Goal: Task Accomplishment & Management: Use online tool/utility

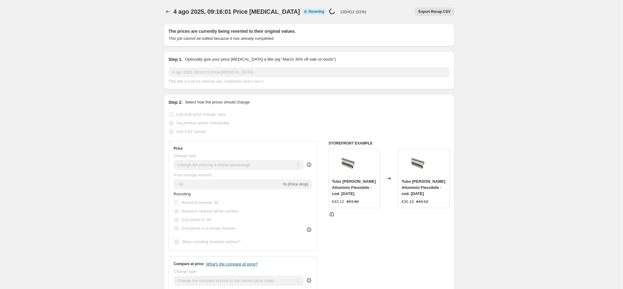
select select "percentage"
select select "collection"
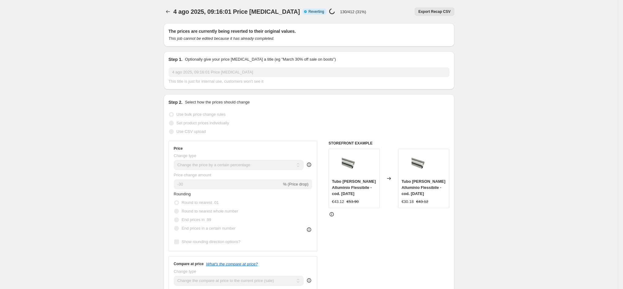
select select "collection"
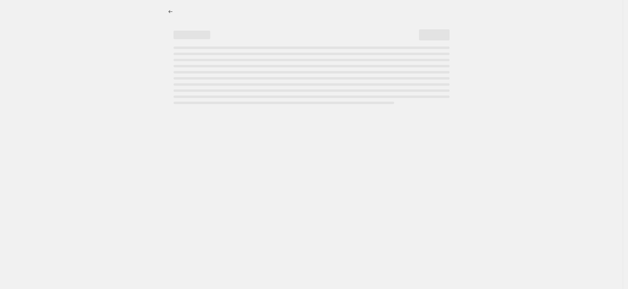
select select "percentage"
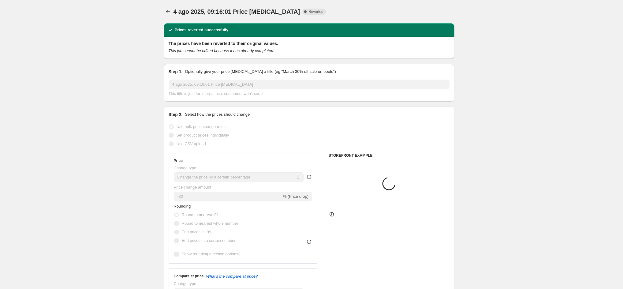
select select "collection"
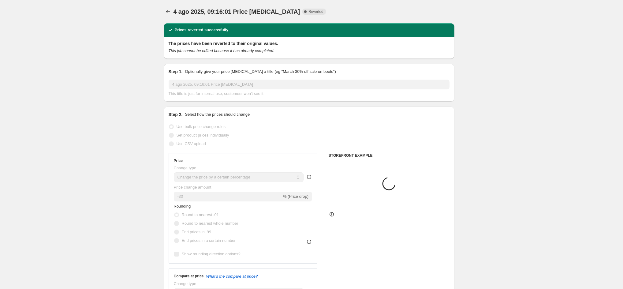
select select "collection"
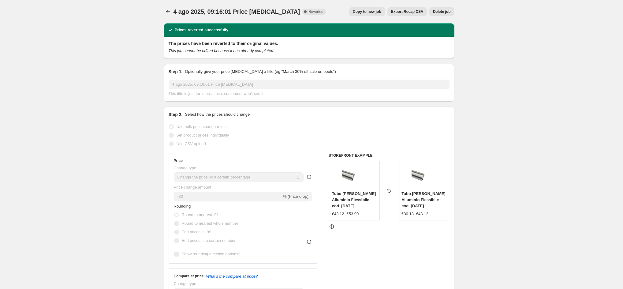
click at [371, 9] on button "Copy to new job" at bounding box center [367, 11] width 36 height 9
select select "percentage"
select select "collection"
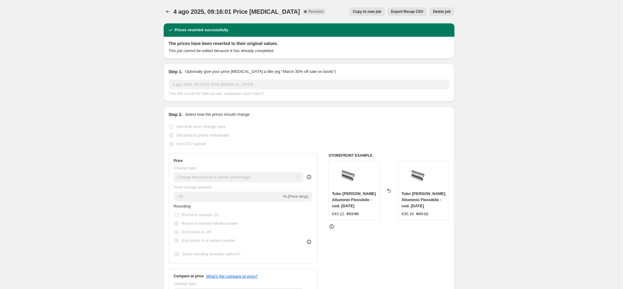
select select "collection"
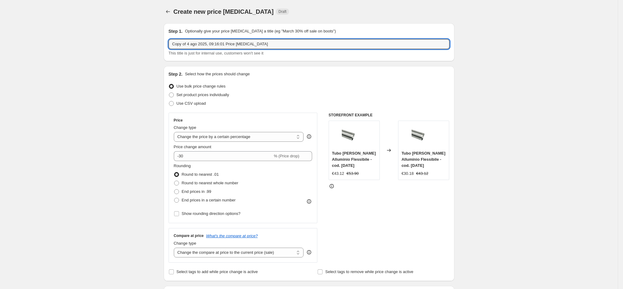
drag, startPoint x: 277, startPoint y: 44, endPoint x: 113, endPoint y: 35, distance: 164.7
type input "10off"
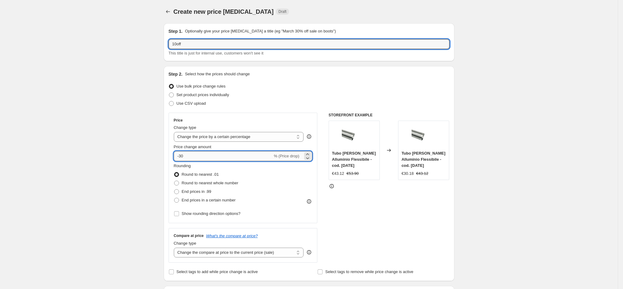
click at [246, 152] on input "-30" at bounding box center [223, 156] width 99 height 10
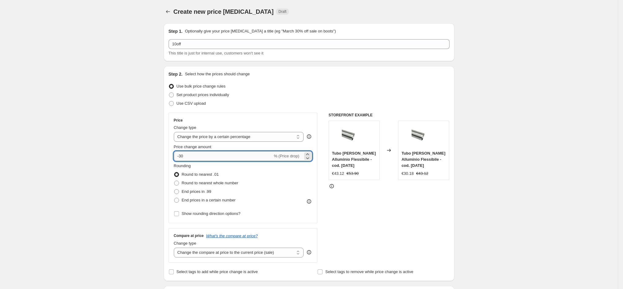
click at [246, 152] on input "-30" at bounding box center [223, 156] width 99 height 10
type input "-3"
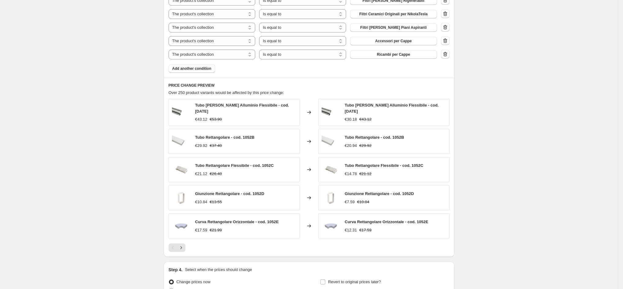
scroll to position [474, 0]
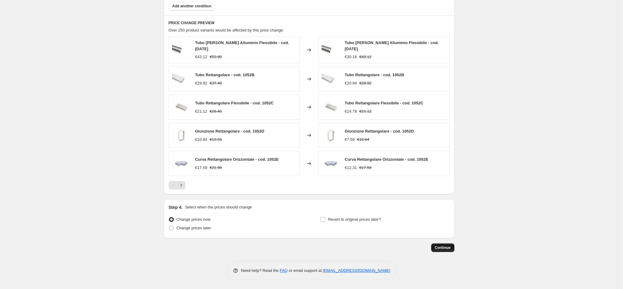
type input "-10"
click at [454, 247] on button "Continue" at bounding box center [442, 247] width 23 height 9
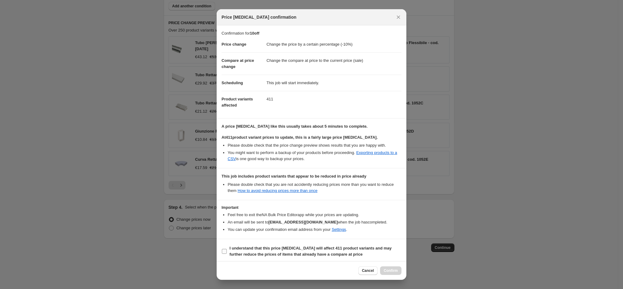
click at [227, 253] on input "I understand that this price change job will affect 411 product variants and ma…" at bounding box center [224, 251] width 5 height 5
checkbox input "true"
click at [405, 273] on div "Cancel Confirm" at bounding box center [312, 270] width 190 height 19
click at [397, 267] on button "Confirm" at bounding box center [390, 270] width 21 height 9
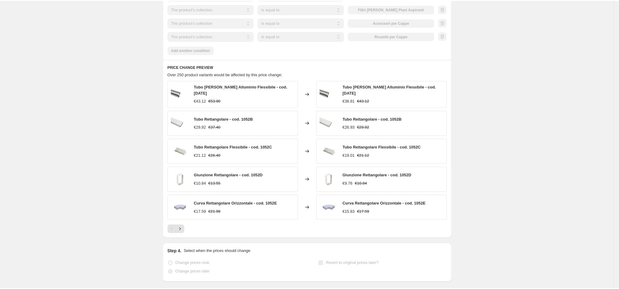
scroll to position [490, 0]
